Goal: Task Accomplishment & Management: Complete application form

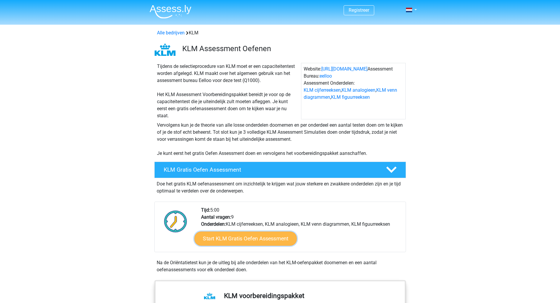
click at [253, 237] on link "Start KLM Gratis Oefen Assessment" at bounding box center [245, 238] width 102 height 14
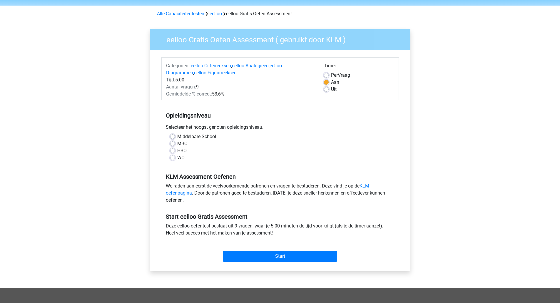
scroll to position [29, 0]
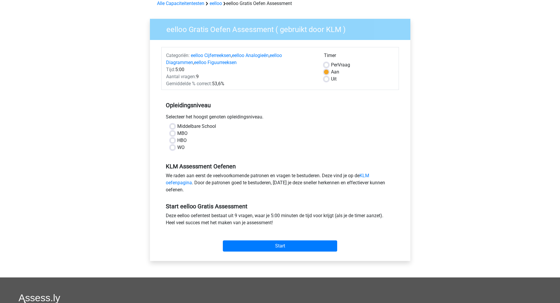
click at [177, 139] on label "HBO" at bounding box center [181, 140] width 9 height 7
click at [174, 139] on input "HBO" at bounding box center [172, 140] width 5 height 6
radio input "true"
click at [280, 243] on input "Start" at bounding box center [280, 246] width 114 height 11
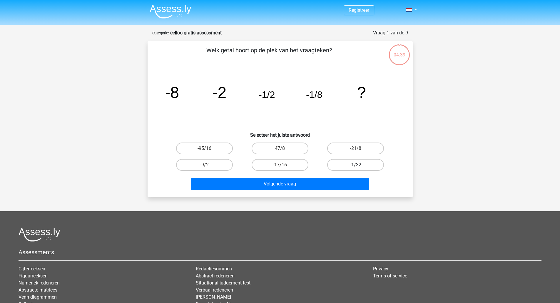
click at [363, 166] on label "-1/32" at bounding box center [355, 165] width 57 height 12
click at [360, 166] on input "-1/32" at bounding box center [358, 167] width 4 height 4
radio input "true"
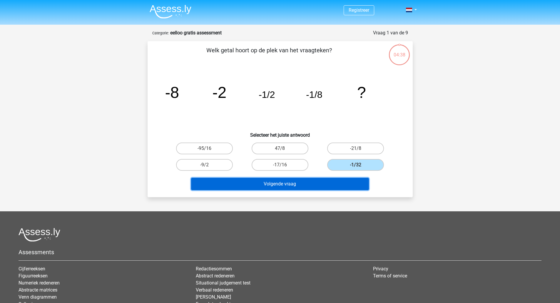
click at [315, 181] on button "Volgende vraag" at bounding box center [280, 184] width 178 height 12
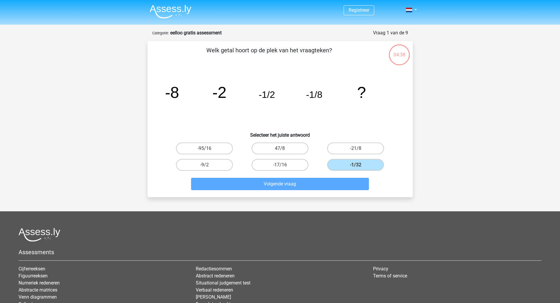
scroll to position [4, 0]
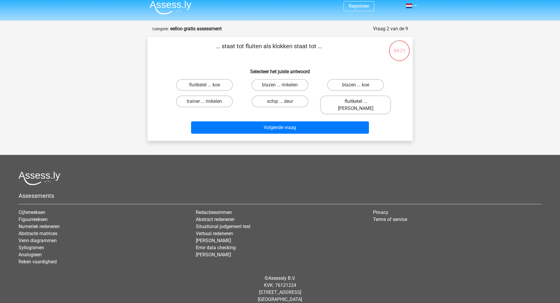
click at [353, 101] on label "fluitketel ... [PERSON_NAME]" at bounding box center [355, 105] width 71 height 19
click at [356, 101] on input "fluitketel ... [PERSON_NAME]" at bounding box center [358, 103] width 4 height 4
radio input "true"
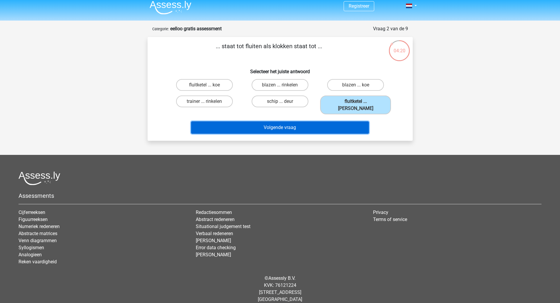
click at [288, 122] on button "Volgende vraag" at bounding box center [280, 127] width 178 height 12
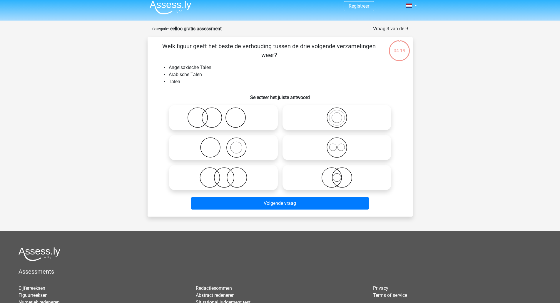
scroll to position [29, 0]
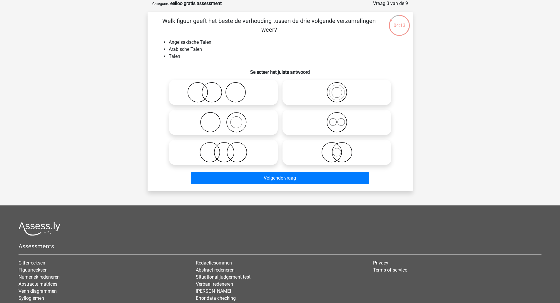
click at [331, 121] on icon at bounding box center [337, 122] width 104 height 21
click at [337, 119] on input "radio" at bounding box center [339, 118] width 4 height 4
radio input "true"
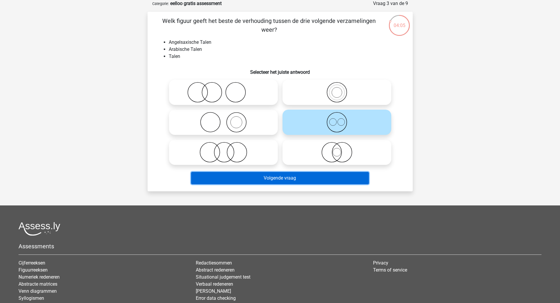
click at [316, 173] on button "Volgende vraag" at bounding box center [280, 178] width 178 height 12
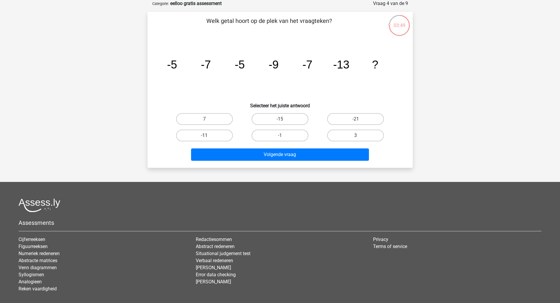
click at [197, 140] on label "-11" at bounding box center [204, 136] width 57 height 12
click at [204, 139] on input "-11" at bounding box center [206, 138] width 4 height 4
radio input "true"
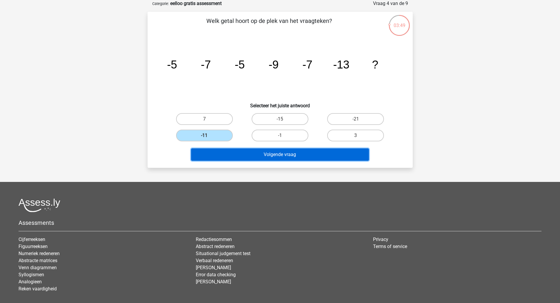
click at [277, 150] on button "Volgende vraag" at bounding box center [280, 154] width 178 height 12
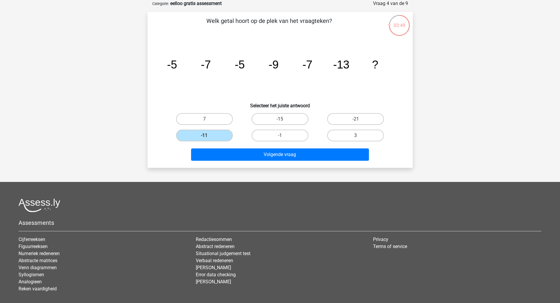
scroll to position [4, 0]
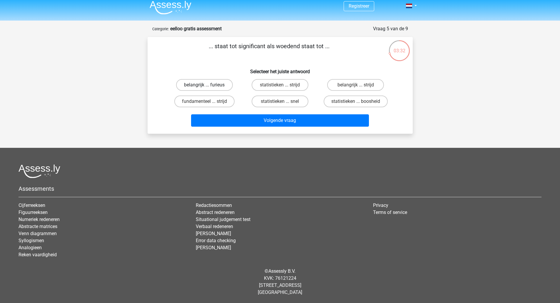
click at [205, 84] on label "belangrijk ... furieus" at bounding box center [204, 85] width 57 height 12
click at [205, 85] on input "belangrijk ... furieus" at bounding box center [206, 87] width 4 height 4
radio input "true"
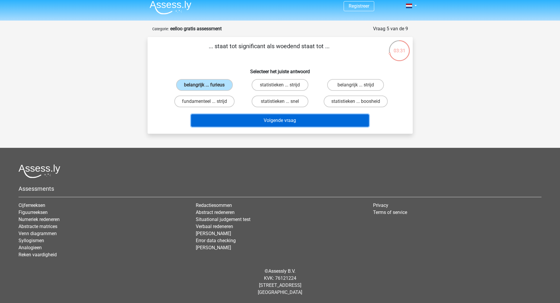
click at [273, 123] on button "Volgende vraag" at bounding box center [280, 120] width 178 height 12
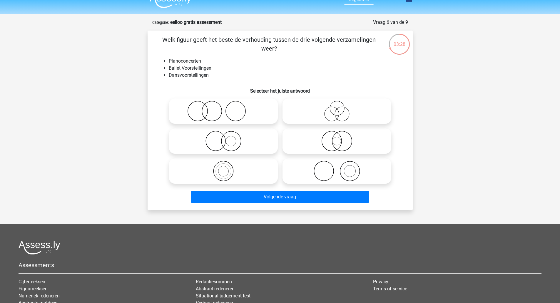
scroll to position [0, 0]
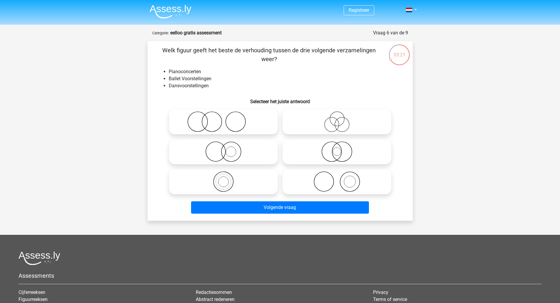
click at [218, 123] on icon at bounding box center [223, 121] width 104 height 21
click at [223, 119] on input "radio" at bounding box center [225, 117] width 4 height 4
radio input "true"
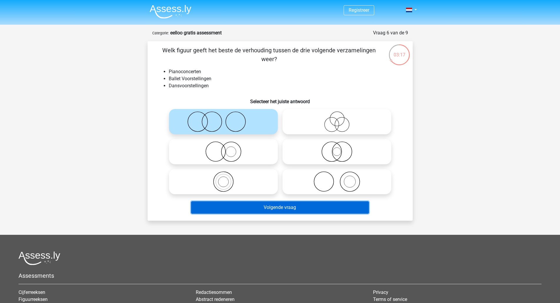
click at [286, 208] on button "Volgende vraag" at bounding box center [280, 207] width 178 height 12
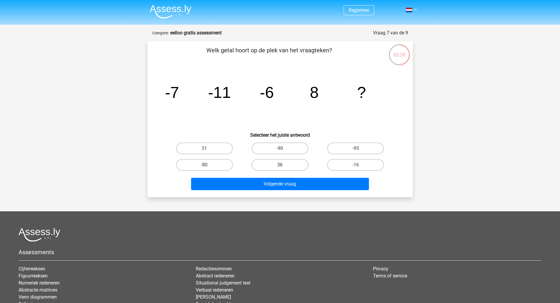
click at [283, 164] on label "36" at bounding box center [280, 165] width 57 height 12
click at [283, 165] on input "36" at bounding box center [282, 167] width 4 height 4
radio input "true"
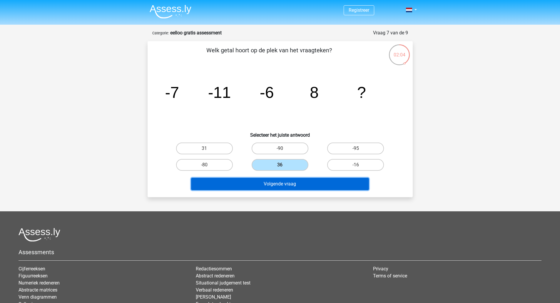
click at [286, 181] on button "Volgende vraag" at bounding box center [280, 184] width 178 height 12
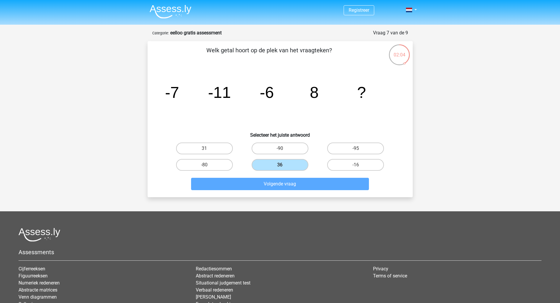
scroll to position [4, 0]
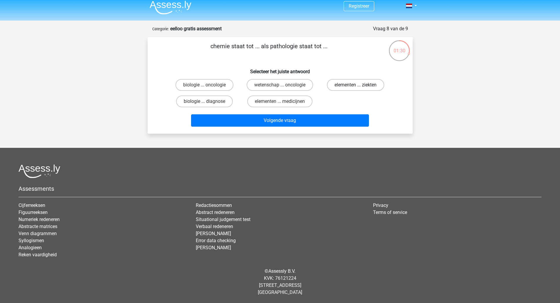
click at [365, 88] on label "elementen ... ziekten" at bounding box center [355, 85] width 57 height 12
click at [360, 88] on input "elementen ... ziekten" at bounding box center [358, 87] width 4 height 4
radio input "true"
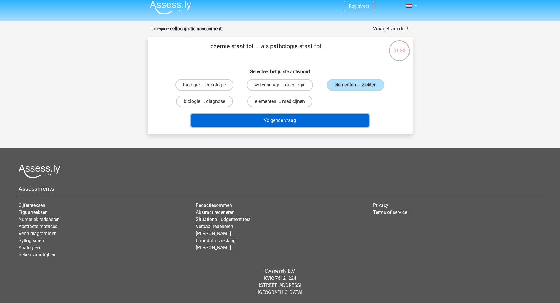
click at [303, 119] on button "Volgende vraag" at bounding box center [280, 120] width 178 height 12
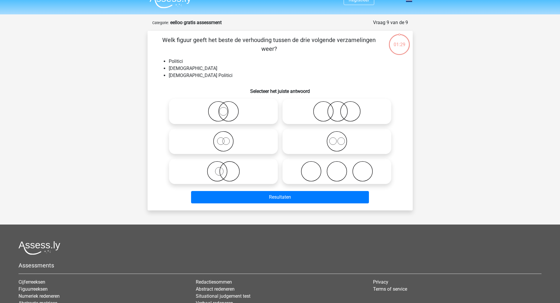
scroll to position [0, 0]
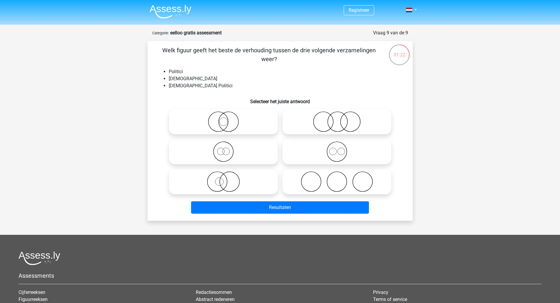
click at [247, 120] on icon at bounding box center [223, 121] width 104 height 21
click at [227, 119] on input "radio" at bounding box center [225, 117] width 4 height 4
radio input "true"
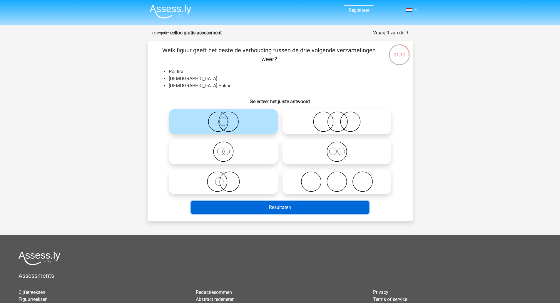
click at [287, 212] on button "Resultaten" at bounding box center [280, 207] width 178 height 12
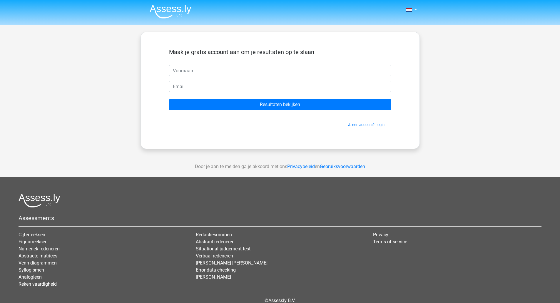
click at [222, 68] on input "text" at bounding box center [280, 70] width 222 height 11
type input "[PERSON_NAME]"
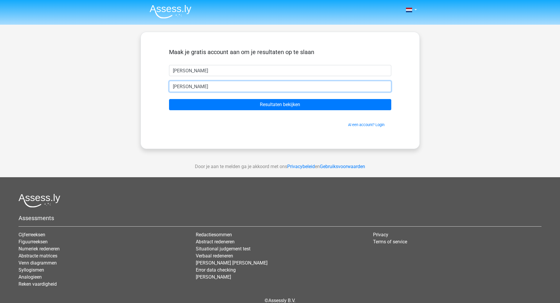
type input "[EMAIL_ADDRESS][DOMAIN_NAME]"
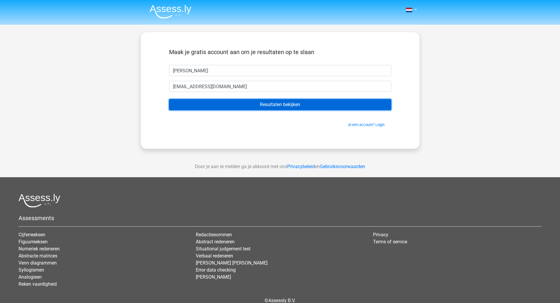
click at [285, 105] on input "Resultaten bekijken" at bounding box center [280, 104] width 222 height 11
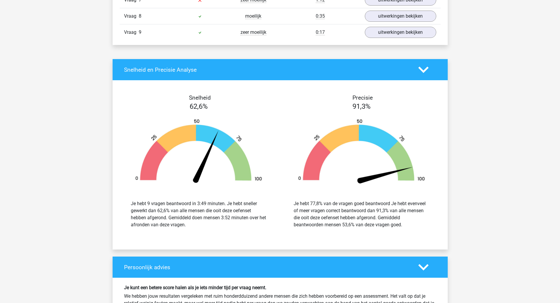
scroll to position [659, 0]
